Goal: Complete application form

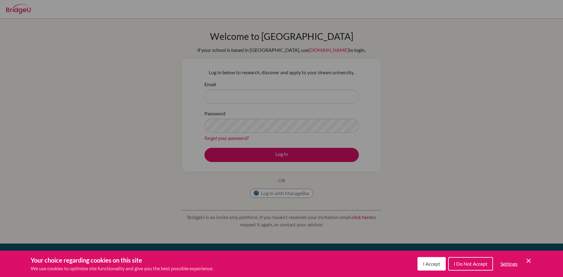
click at [435, 266] on span "I Accept" at bounding box center [431, 264] width 17 height 6
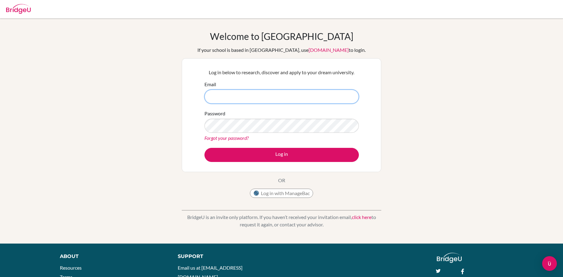
click at [231, 95] on input "Email" at bounding box center [281, 97] width 154 height 14
type input "[EMAIL_ADDRESS][DOMAIN_NAME]"
click at [225, 137] on link "Forgot your password?" at bounding box center [226, 138] width 44 height 6
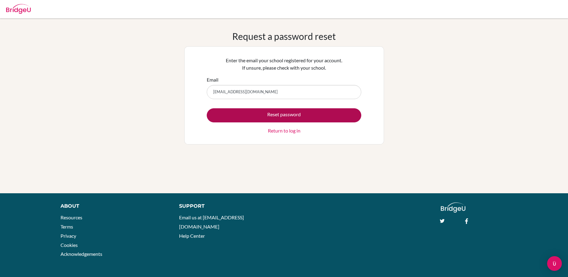
type input "[EMAIL_ADDRESS][DOMAIN_NAME]"
click at [280, 113] on button "Reset password" at bounding box center [284, 115] width 154 height 14
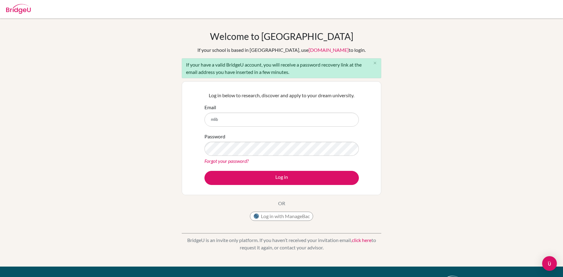
type input "[EMAIL_ADDRESS][DOMAIN_NAME]"
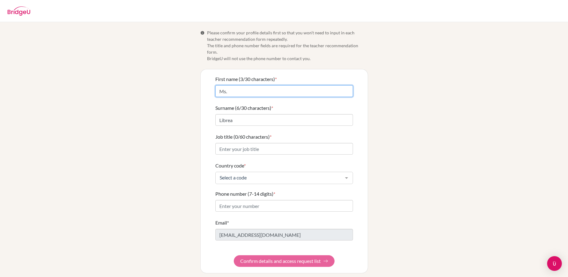
click at [290, 86] on input "Ms." at bounding box center [284, 91] width 138 height 12
click at [454, 90] on div "Info Please confirm your profile details first so that you won’t need to input …" at bounding box center [284, 151] width 350 height 244
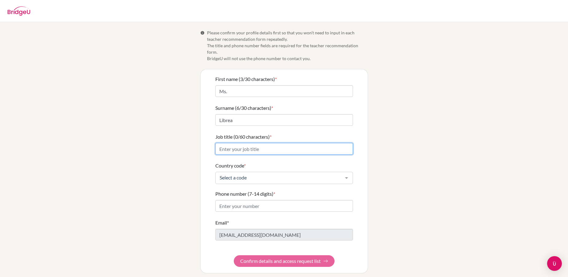
click at [265, 145] on input "Job title (0/60 characters) *" at bounding box center [284, 149] width 138 height 12
type input "Extracurricular Activity Coordinator"
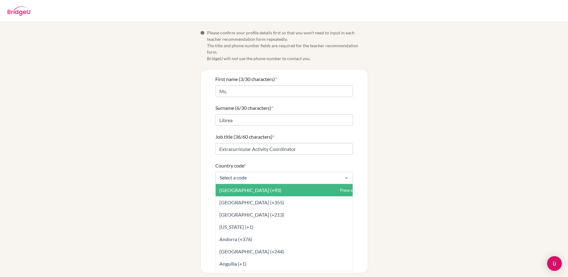
click at [348, 172] on div at bounding box center [346, 178] width 12 height 12
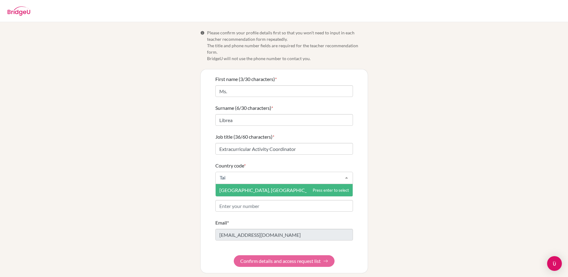
type input "Taiw"
click at [273, 184] on span "Taiwan, Republic Of China (+886)" at bounding box center [284, 190] width 137 height 12
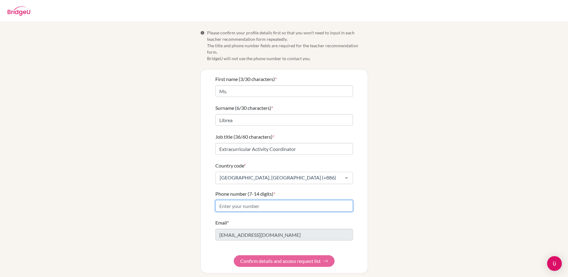
click at [253, 201] on input "Phone number (7-14 digits) *" at bounding box center [284, 206] width 138 height 12
type input "975044124"
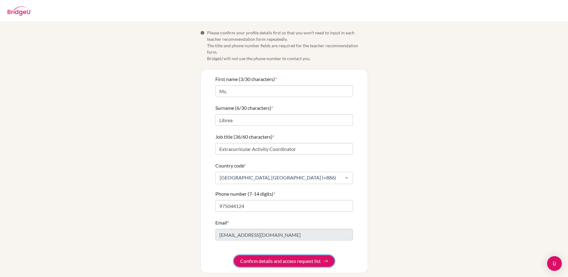
click at [271, 255] on button "Confirm details and access request list" at bounding box center [284, 261] width 101 height 12
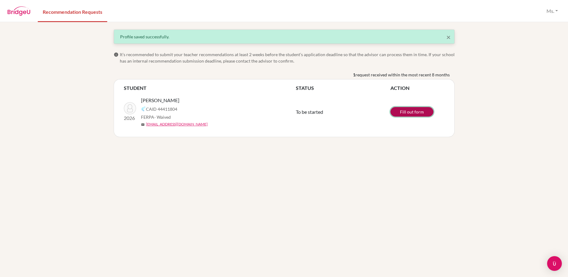
click at [409, 111] on link "Fill out form" at bounding box center [411, 112] width 43 height 10
click at [317, 213] on div "× Profile saved successfully. info It’s recommended to submit your teacher reco…" at bounding box center [284, 149] width 568 height 255
click at [557, 11] on button "Ms." at bounding box center [551, 11] width 17 height 12
click at [532, 39] on button "Log out" at bounding box center [541, 40] width 49 height 10
